Goal: Contribute content: Contribute content

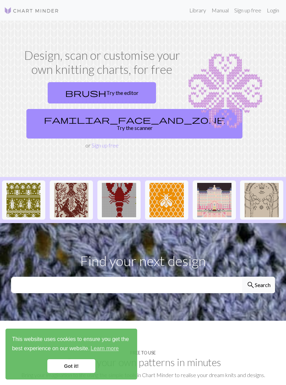
click at [274, 12] on link "Login" at bounding box center [273, 10] width 18 height 14
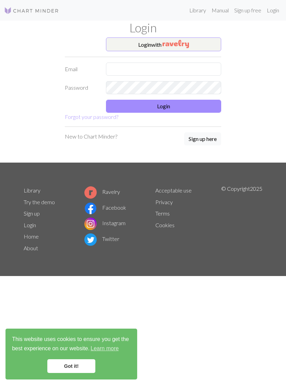
click at [215, 46] on button "Login with" at bounding box center [163, 44] width 115 height 14
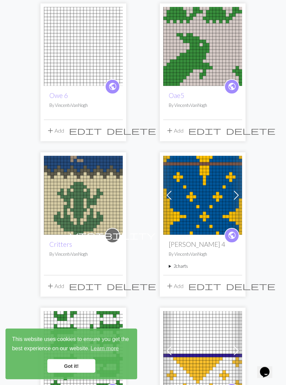
scroll to position [392, 0]
click at [64, 244] on link "Critters" at bounding box center [60, 244] width 23 height 8
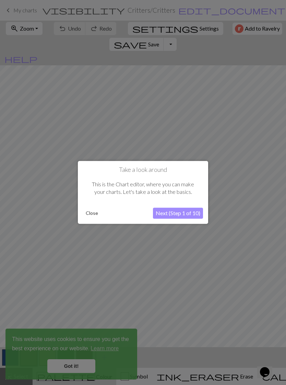
click at [94, 213] on button "Close" at bounding box center [92, 213] width 18 height 10
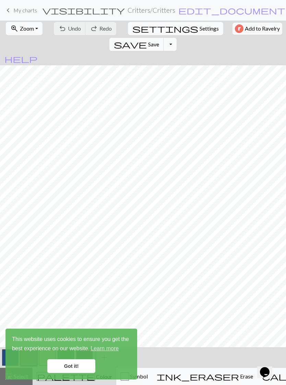
click at [77, 369] on link "Got it!" at bounding box center [71, 366] width 48 height 14
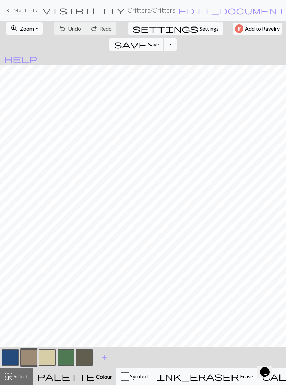
click at [48, 361] on button "button" at bounding box center [47, 357] width 16 height 16
click at [66, 360] on button "button" at bounding box center [66, 357] width 16 height 16
click at [50, 357] on button "button" at bounding box center [47, 357] width 16 height 16
click at [65, 360] on button "button" at bounding box center [66, 357] width 16 height 16
click at [46, 359] on button "button" at bounding box center [47, 357] width 16 height 16
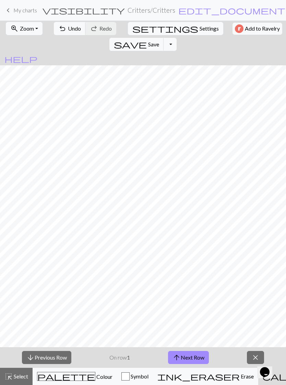
click at [256, 356] on span "close" at bounding box center [256, 357] width 8 height 10
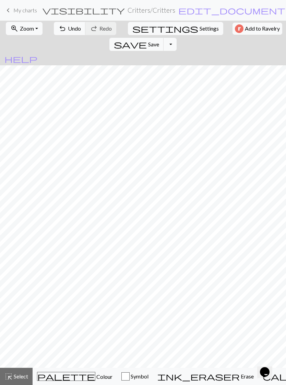
scroll to position [139, 0]
click at [95, 377] on span "Colour" at bounding box center [103, 376] width 17 height 7
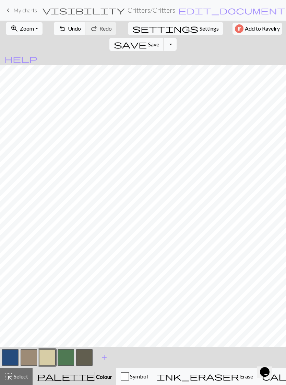
click at [69, 361] on button "button" at bounding box center [66, 357] width 16 height 16
click at [48, 361] on button "button" at bounding box center [47, 357] width 16 height 16
click at [66, 357] on button "button" at bounding box center [66, 357] width 16 height 16
click at [67, 34] on button "undo Undo Undo" at bounding box center [70, 28] width 32 height 13
click at [50, 359] on button "button" at bounding box center [47, 357] width 16 height 16
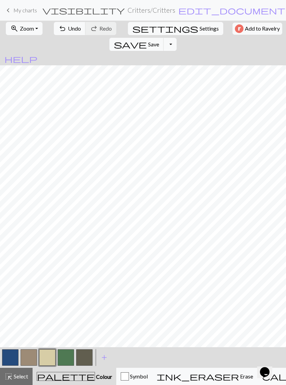
click at [70, 360] on button "button" at bounding box center [66, 357] width 16 height 16
click at [49, 355] on button "button" at bounding box center [47, 357] width 16 height 16
click at [70, 357] on button "button" at bounding box center [66, 357] width 16 height 16
click at [59, 31] on span "undo" at bounding box center [62, 29] width 8 height 10
click at [64, 33] on button "undo Undo Undo" at bounding box center [70, 28] width 32 height 13
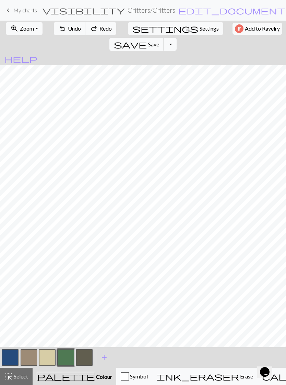
click at [64, 33] on button "undo Undo Undo" at bounding box center [70, 28] width 32 height 13
click at [64, 35] on button "undo Undo Undo" at bounding box center [70, 28] width 32 height 13
click at [59, 34] on button "undo Undo Undo" at bounding box center [70, 28] width 32 height 13
click at [59, 30] on span "undo" at bounding box center [62, 29] width 8 height 10
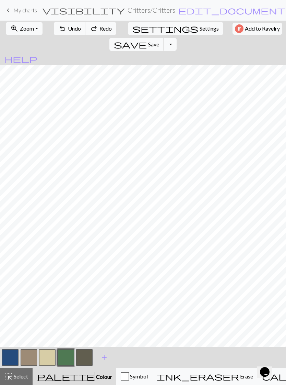
click at [59, 30] on span "undo" at bounding box center [62, 29] width 8 height 10
click at [59, 29] on span "undo" at bounding box center [62, 29] width 8 height 10
click at [60, 28] on span "undo" at bounding box center [62, 29] width 8 height 10
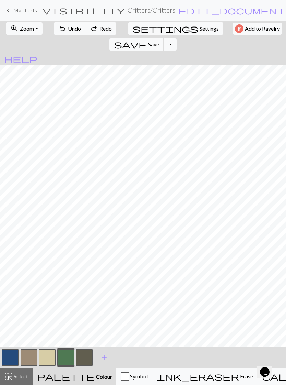
click at [60, 26] on span "undo" at bounding box center [62, 29] width 8 height 10
click at [61, 26] on span "undo" at bounding box center [62, 29] width 8 height 10
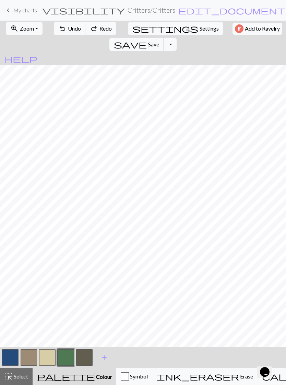
click at [61, 26] on span "undo" at bounding box center [62, 29] width 8 height 10
click at [62, 26] on span "undo" at bounding box center [62, 29] width 8 height 10
click at [68, 27] on span "Undo" at bounding box center [74, 28] width 13 height 7
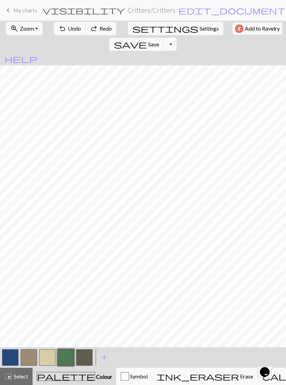
click at [68, 26] on span "Undo" at bounding box center [74, 28] width 13 height 7
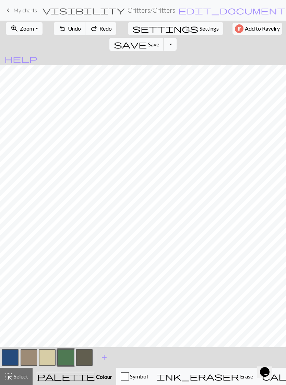
click at [49, 361] on button "button" at bounding box center [47, 357] width 16 height 16
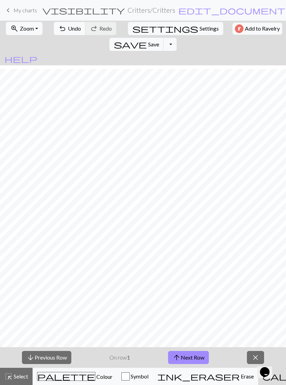
scroll to position [172, 0]
click at [164, 38] on button "save Save Save" at bounding box center [137, 44] width 55 height 13
click at [24, 8] on div "Chart saved" at bounding box center [143, 13] width 286 height 27
click at [10, 10] on span "keyboard_arrow_left" at bounding box center [8, 10] width 8 height 10
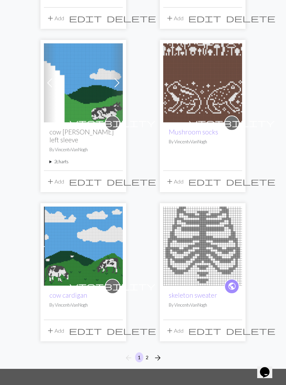
scroll to position [963, 0]
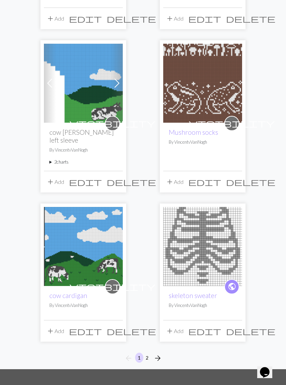
click at [197, 291] on link "skeleton sweater" at bounding box center [193, 295] width 48 height 8
